Goal: Information Seeking & Learning: Learn about a topic

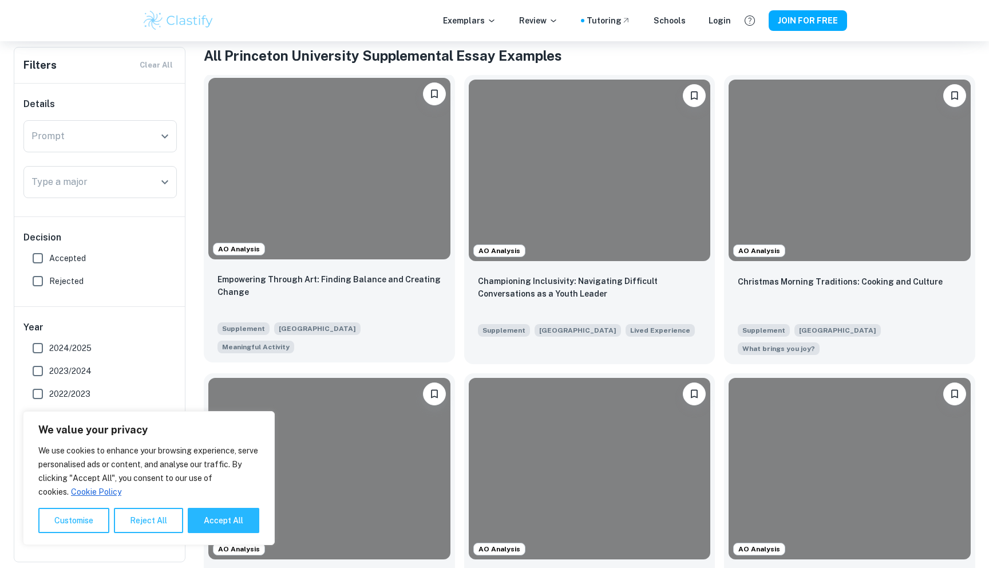
scroll to position [225, 0]
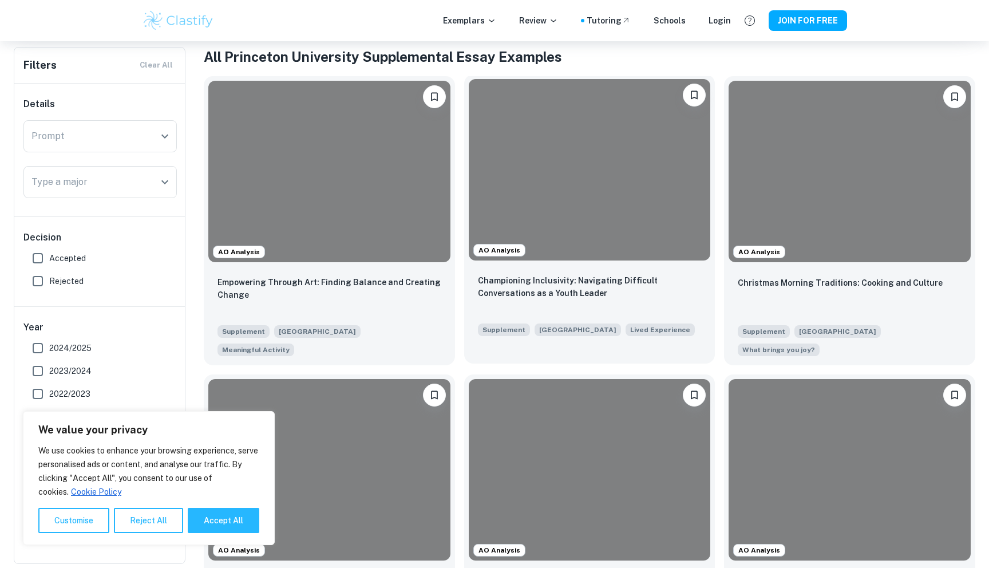
click at [624, 194] on div at bounding box center [590, 169] width 242 height 181
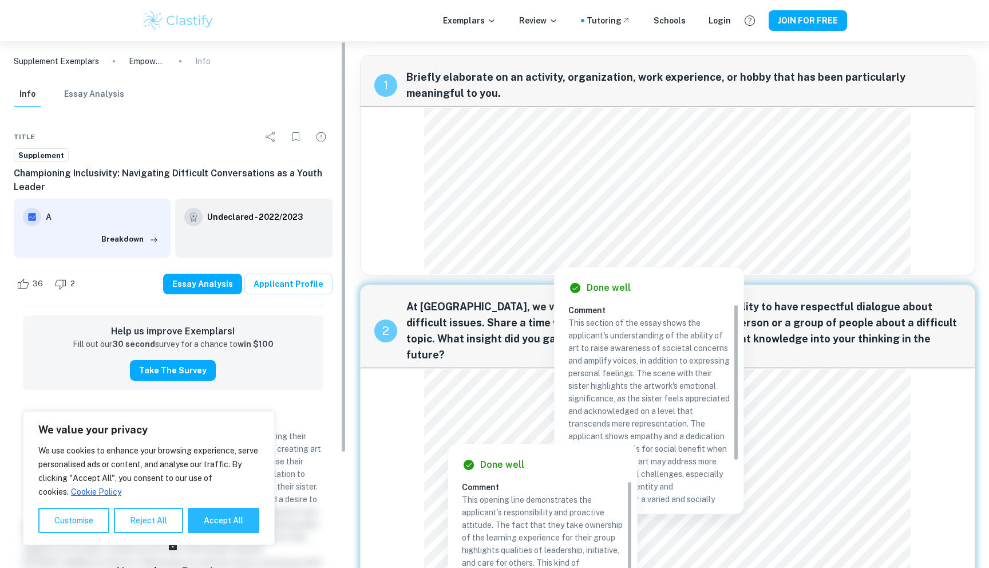
scroll to position [14, 0]
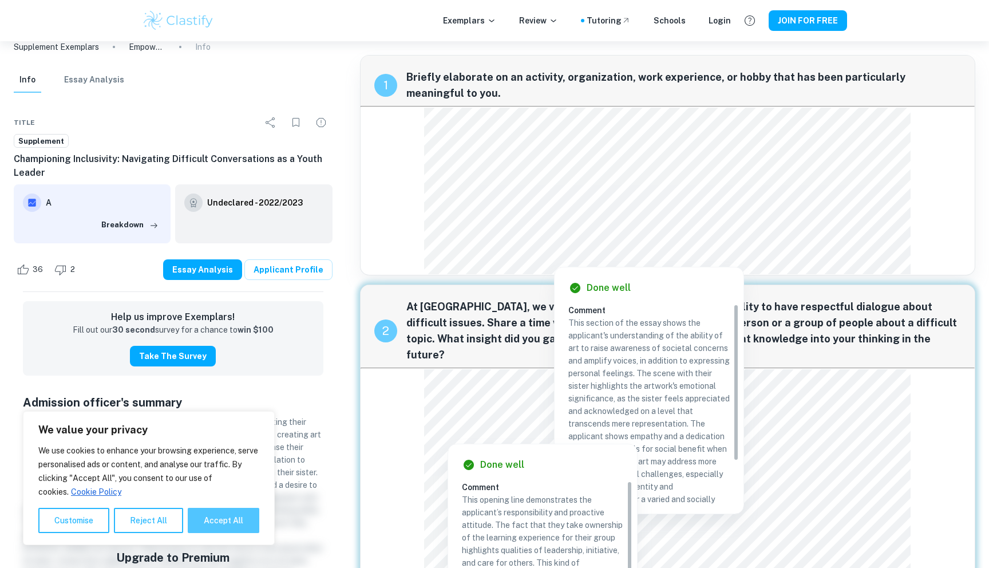
click at [213, 516] on button "Accept All" at bounding box center [224, 520] width 72 height 25
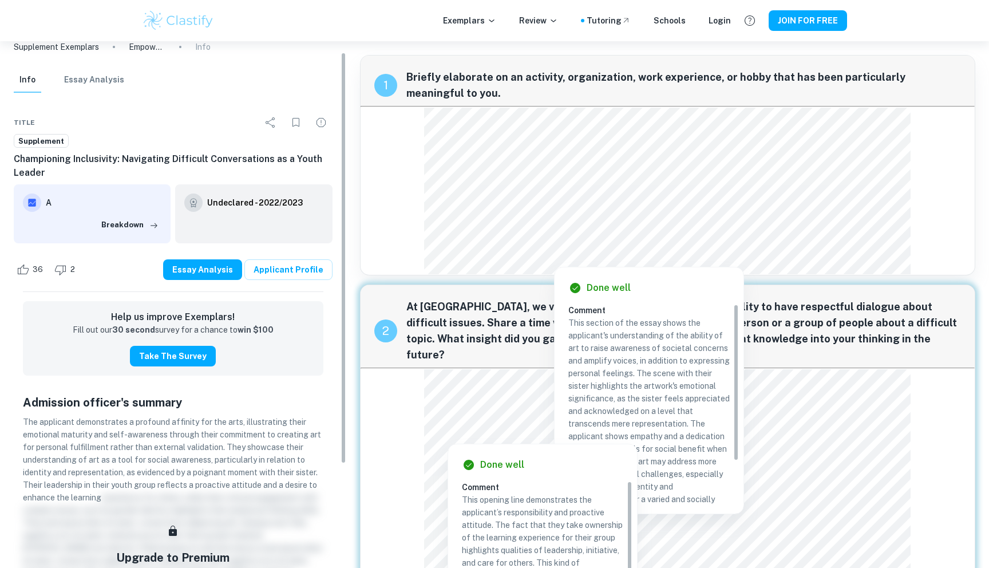
checkbox input "true"
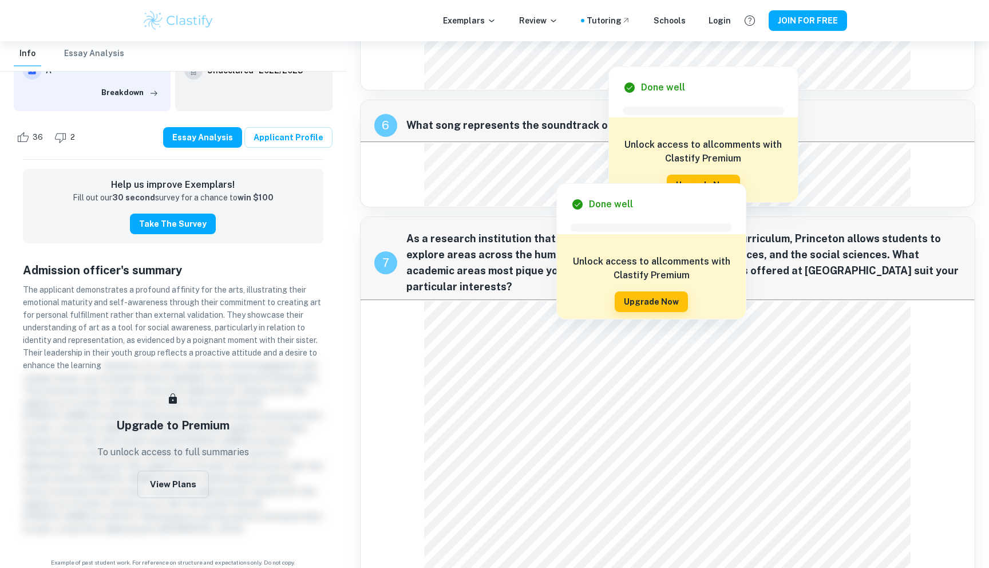
scroll to position [1181, 0]
